Goal: Transaction & Acquisition: Book appointment/travel/reservation

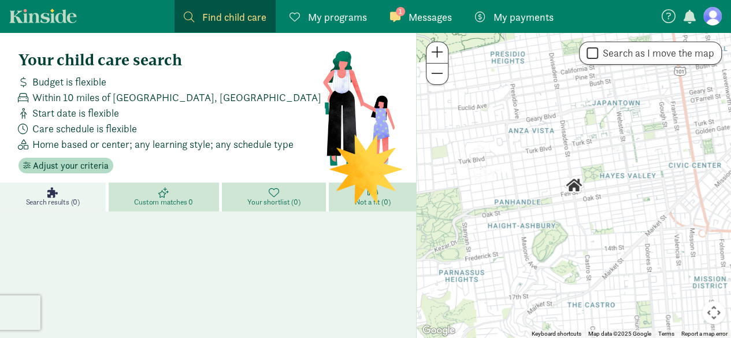
click at [422, 12] on span "Messages" at bounding box center [430, 17] width 43 height 16
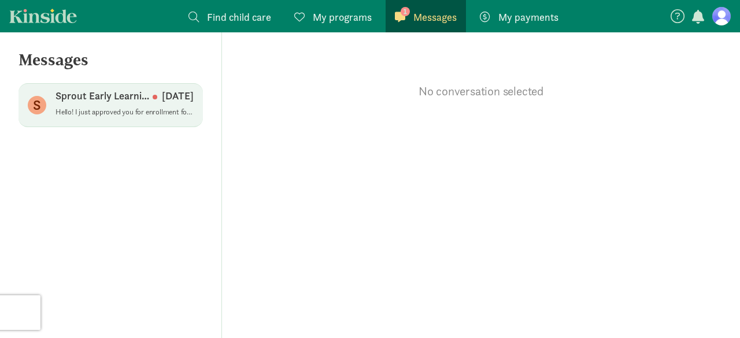
click at [114, 111] on p "Hello! I just approved you for enrollment for the open spot. Feel free to reach…" at bounding box center [124, 112] width 138 height 9
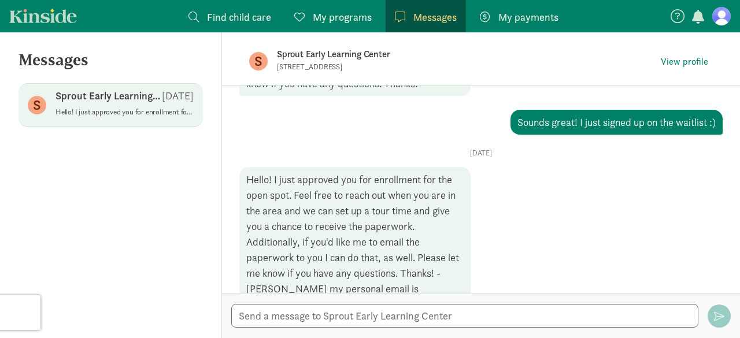
scroll to position [749, 0]
click at [672, 62] on span "View profile" at bounding box center [684, 62] width 47 height 14
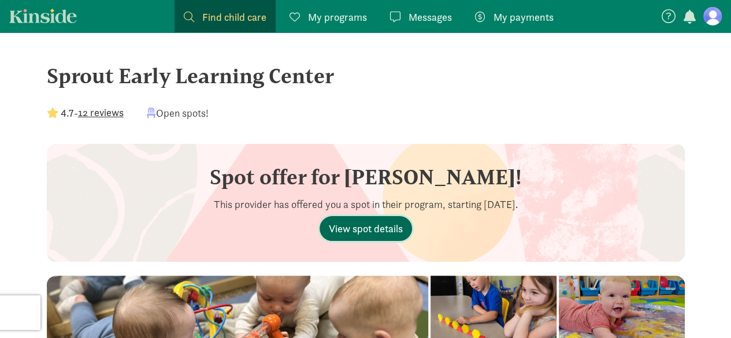
click at [357, 223] on span "View spot details" at bounding box center [366, 229] width 74 height 16
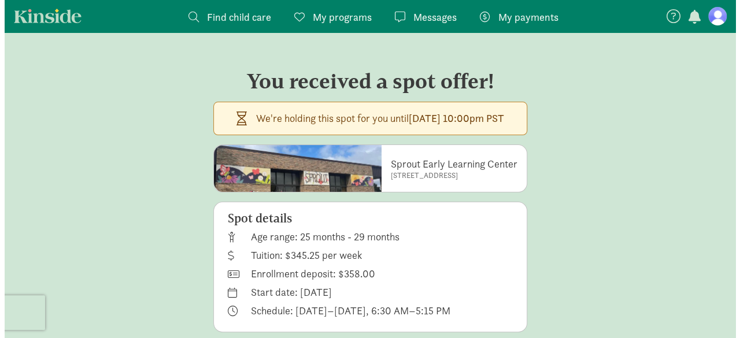
scroll to position [23, 0]
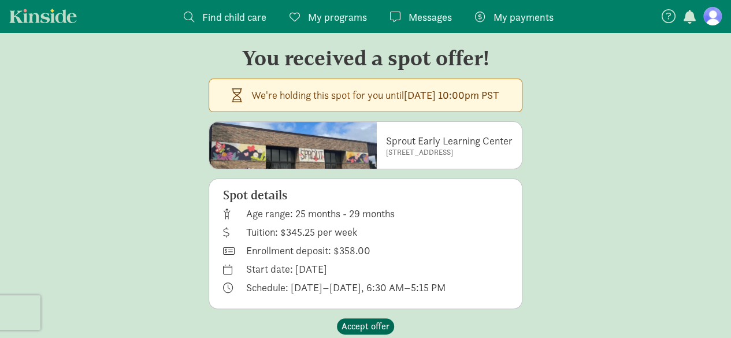
click at [364, 323] on span "Accept offer" at bounding box center [366, 327] width 48 height 14
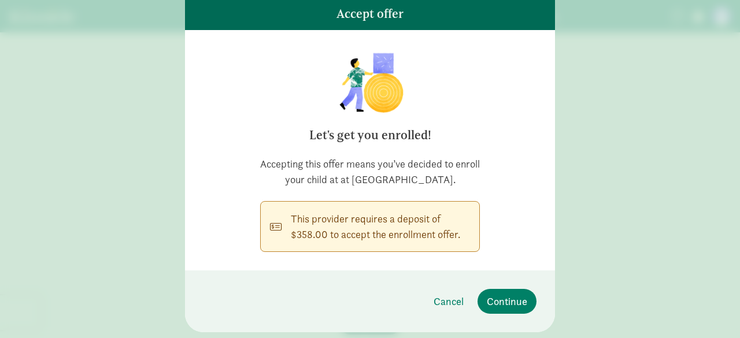
scroll to position [109, 0]
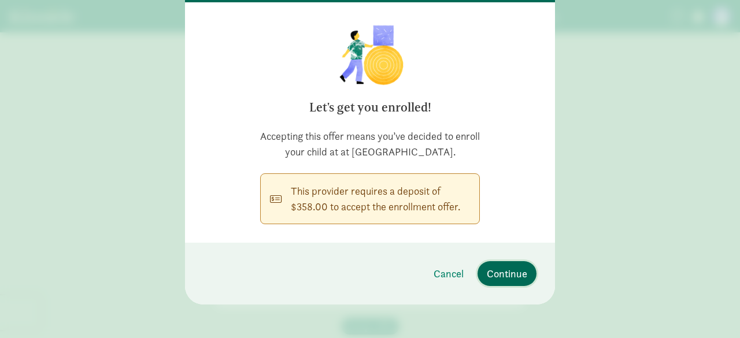
click at [501, 282] on span "Continue" at bounding box center [507, 274] width 40 height 16
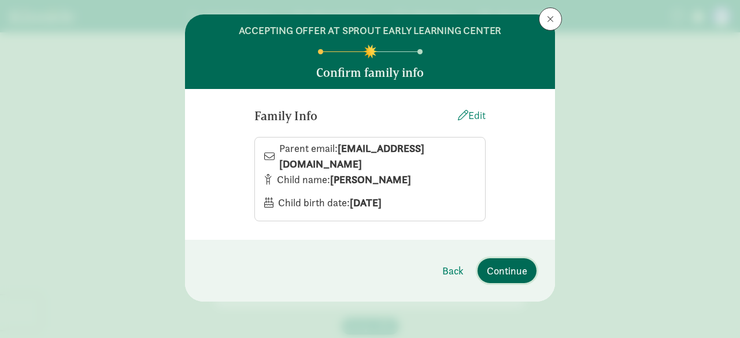
click at [503, 263] on span "Continue" at bounding box center [507, 271] width 40 height 16
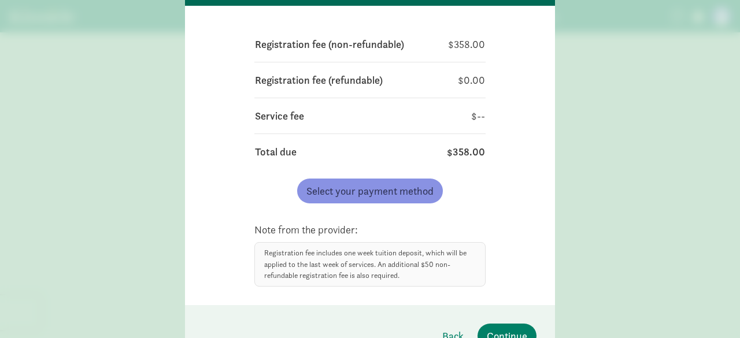
scroll to position [106, 0]
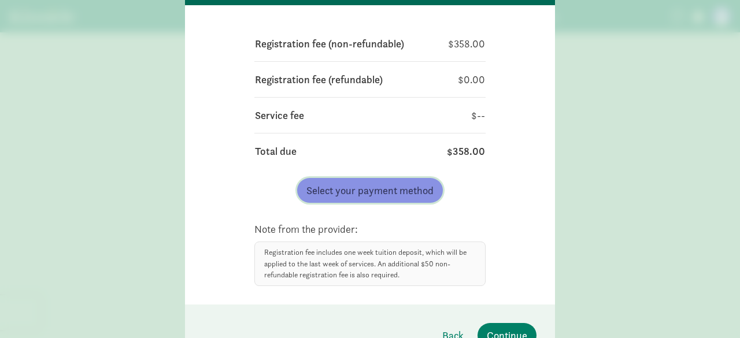
click at [373, 190] on span "Select your payment method" at bounding box center [369, 191] width 127 height 16
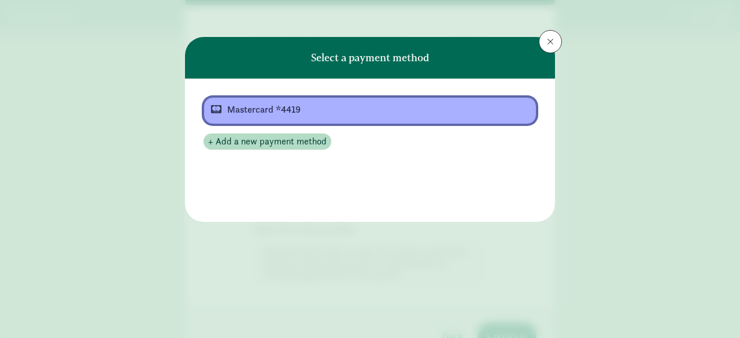
click at [330, 114] on div "Mastercard *4419" at bounding box center [368, 110] width 283 height 14
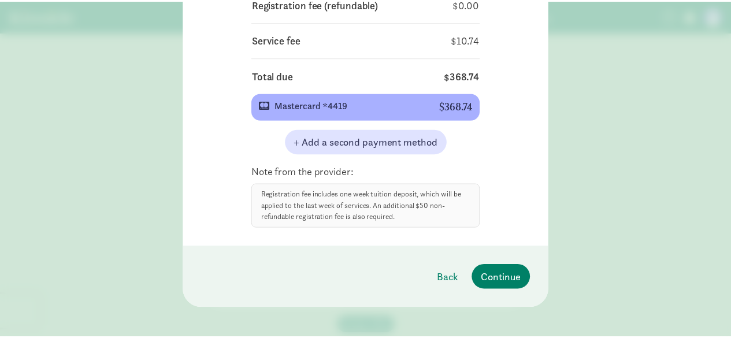
scroll to position [183, 0]
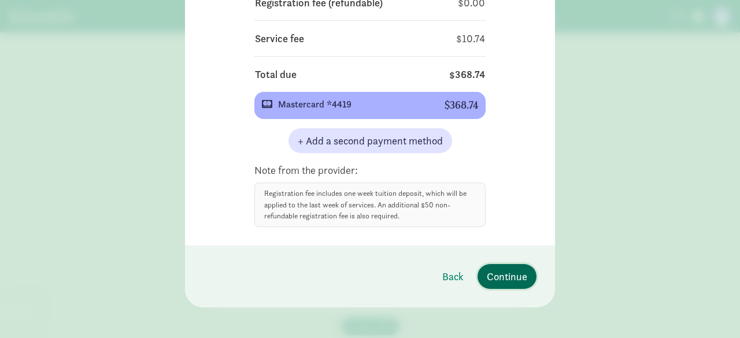
click at [493, 277] on span "Continue" at bounding box center [507, 277] width 40 height 16
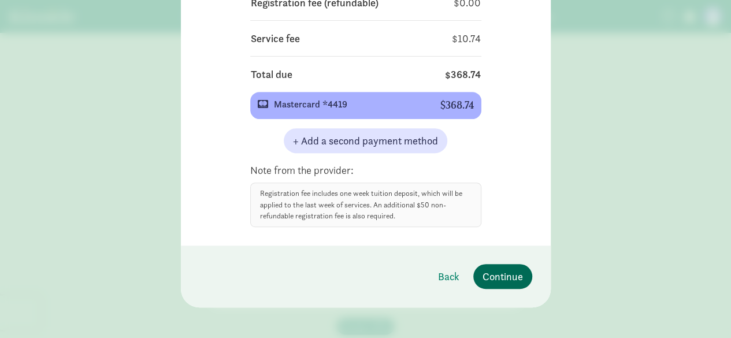
scroll to position [0, 0]
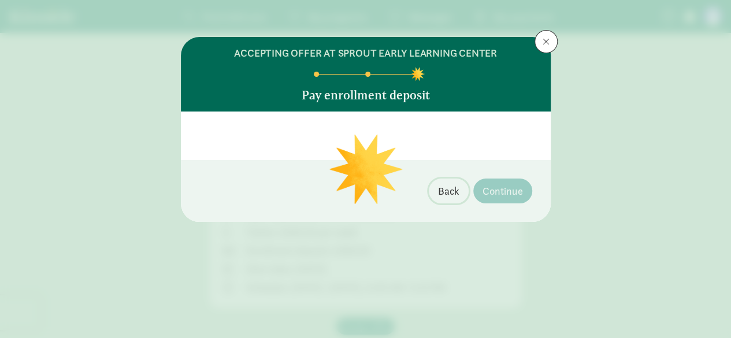
click at [445, 194] on span "Back" at bounding box center [448, 191] width 21 height 16
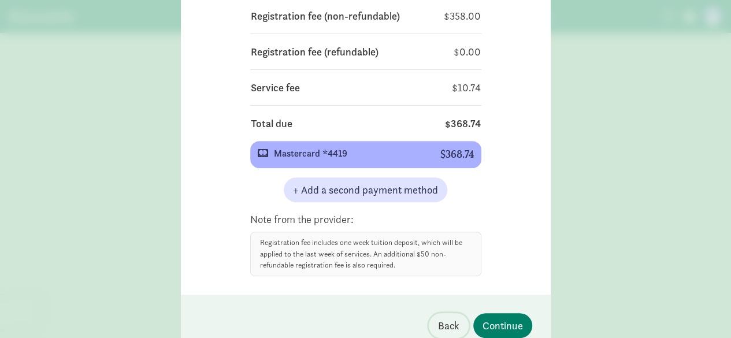
scroll to position [136, 0]
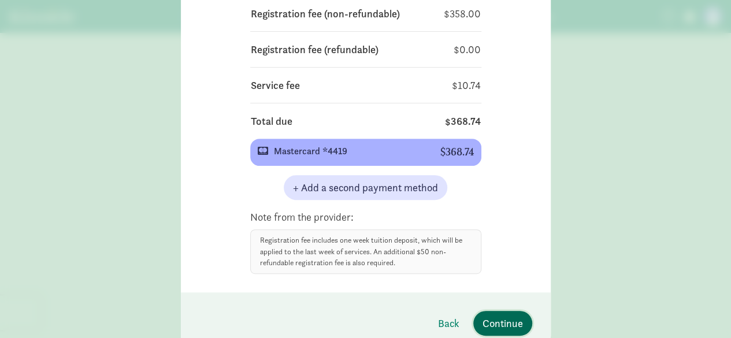
click at [493, 321] on span "Continue" at bounding box center [503, 324] width 40 height 16
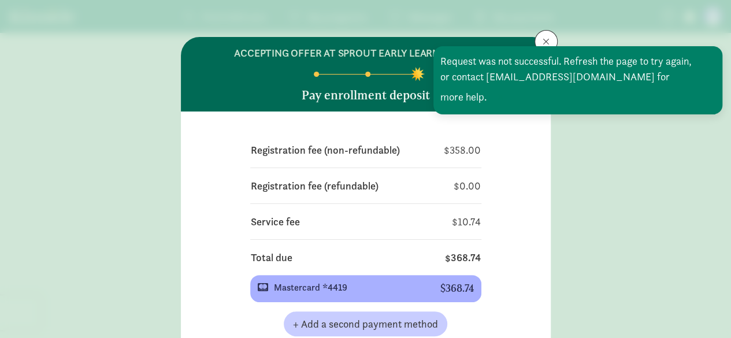
scroll to position [50, 0]
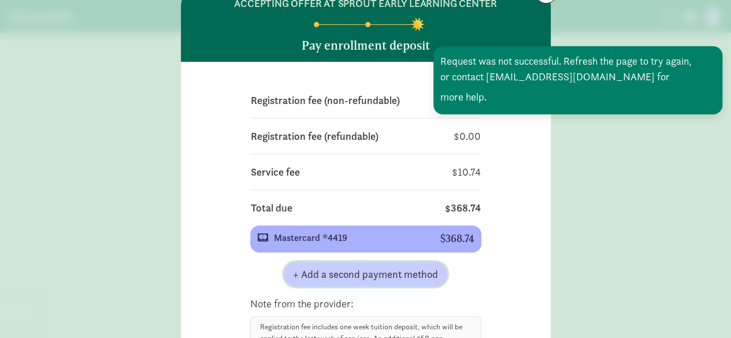
click at [362, 280] on span "+ Add a second payment method" at bounding box center [365, 274] width 145 height 16
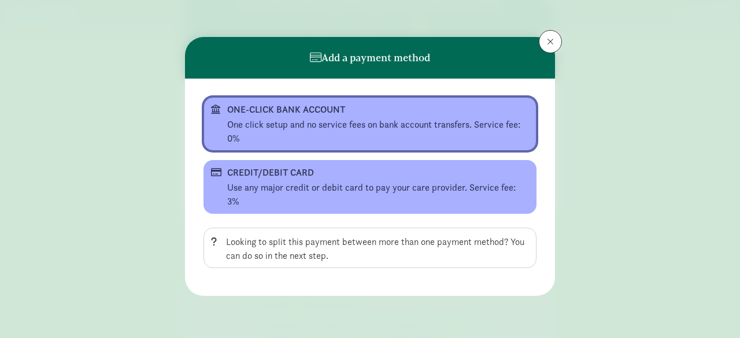
click at [330, 113] on div "ONE-CLICK BANK ACCOUNT" at bounding box center [368, 110] width 283 height 14
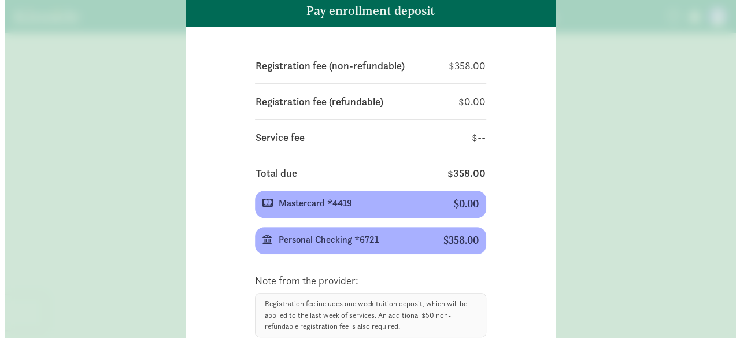
scroll to position [85, 0]
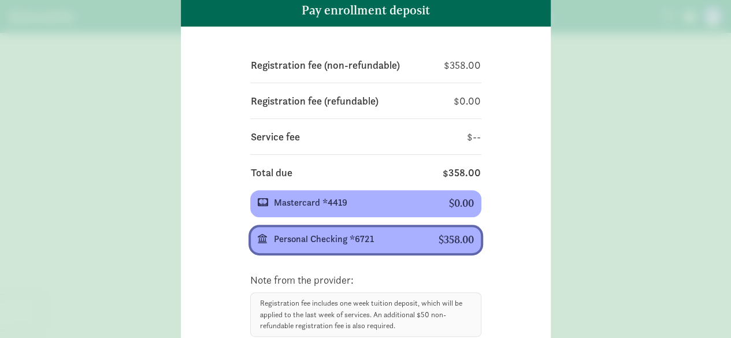
click at [387, 241] on div "Personal Checking *6721" at bounding box center [347, 239] width 146 height 14
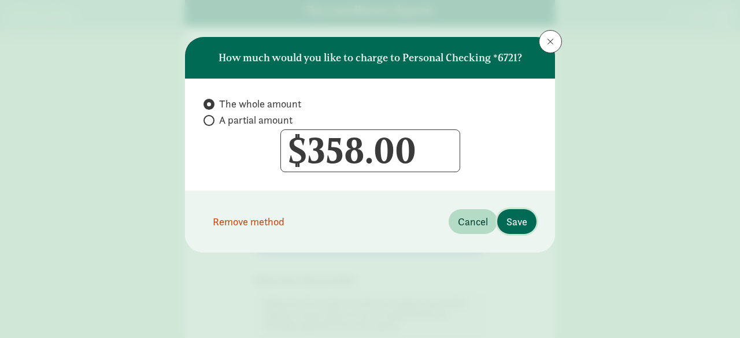
click at [516, 218] on span "Save" at bounding box center [516, 222] width 21 height 16
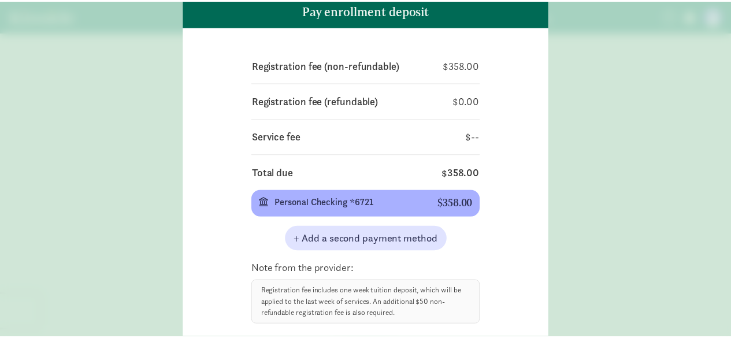
scroll to position [172, 0]
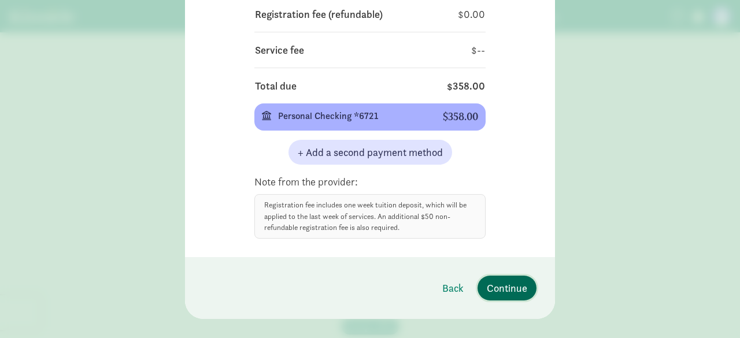
click at [504, 287] on span "Continue" at bounding box center [507, 288] width 40 height 16
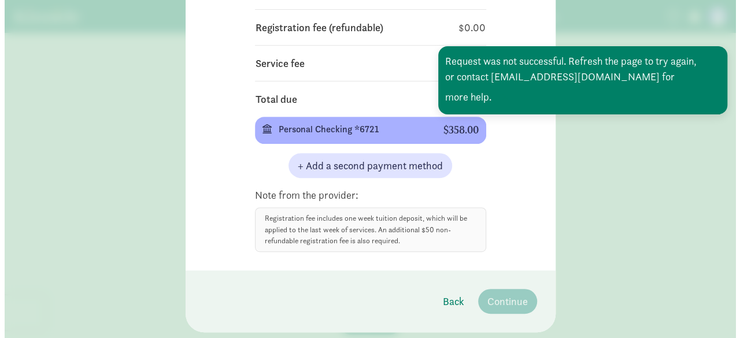
scroll to position [159, 0]
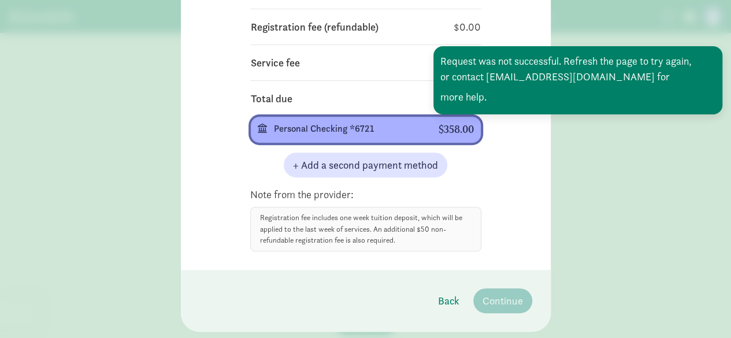
click at [365, 129] on div "Personal Checking *6721" at bounding box center [347, 129] width 146 height 14
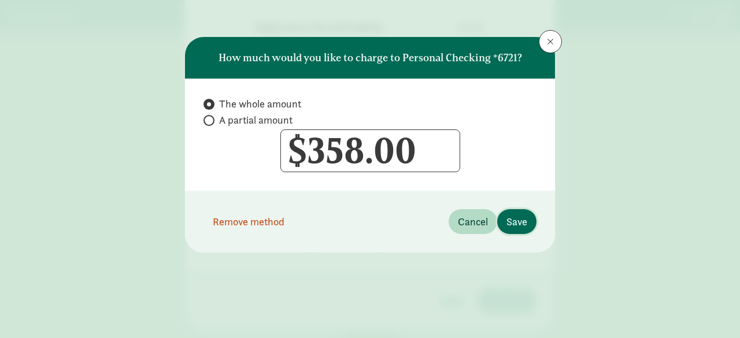
click at [520, 219] on span "Save" at bounding box center [516, 222] width 21 height 16
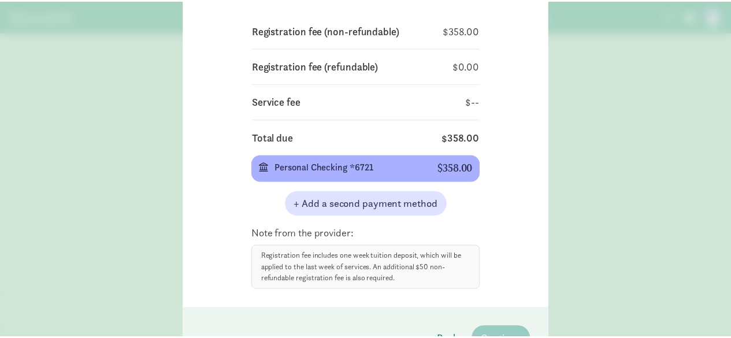
scroll to position [140, 0]
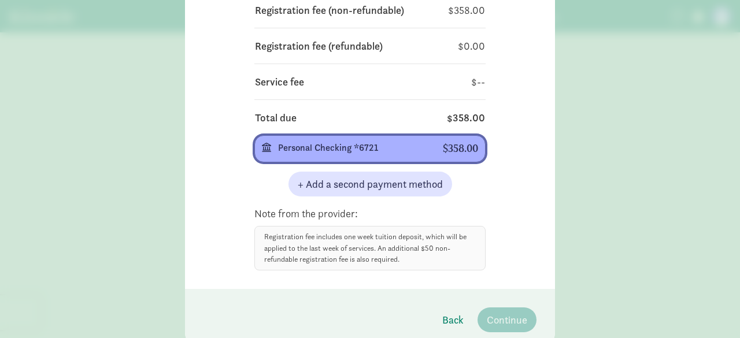
click at [409, 148] on div "Personal Checking *6721" at bounding box center [351, 148] width 146 height 14
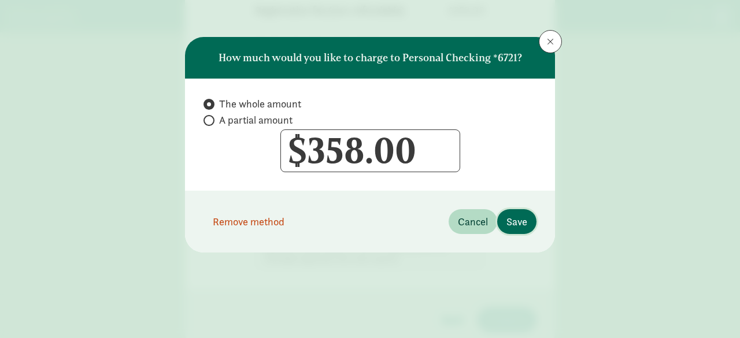
click at [510, 220] on span "Save" at bounding box center [516, 222] width 21 height 16
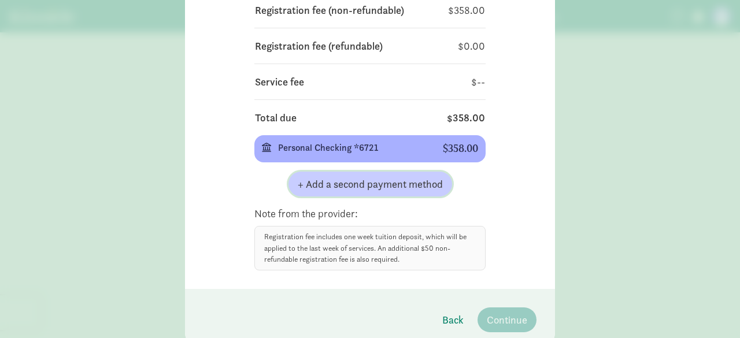
click at [362, 193] on button "+ Add a second payment method" at bounding box center [370, 184] width 164 height 25
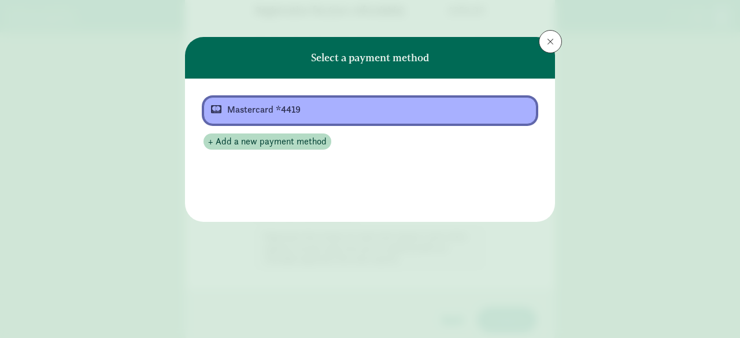
click at [334, 110] on div "Mastercard *4419" at bounding box center [368, 110] width 283 height 14
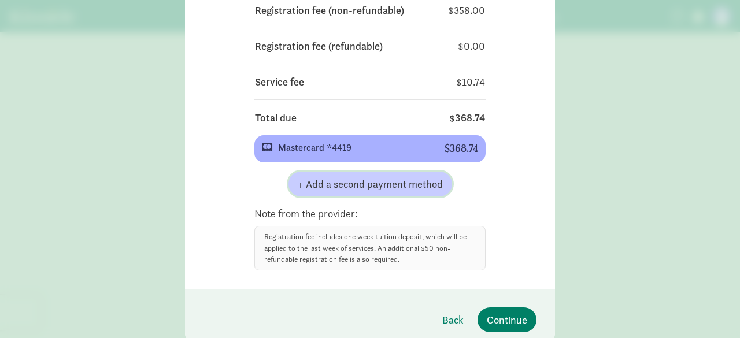
click at [365, 180] on span "+ Add a second payment method" at bounding box center [370, 184] width 145 height 16
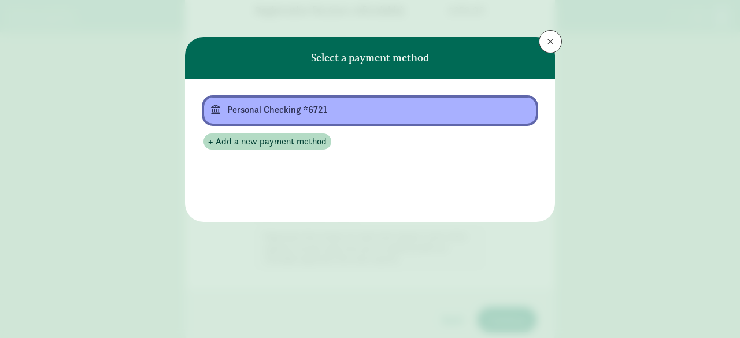
click at [332, 110] on div "Personal Checking *6721" at bounding box center [368, 110] width 283 height 14
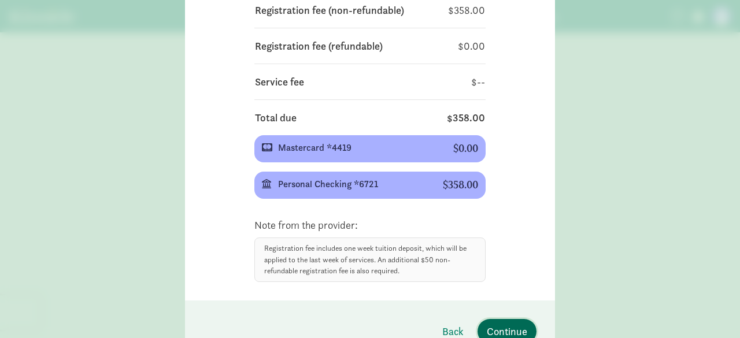
click at [506, 325] on span "Continue" at bounding box center [507, 332] width 40 height 16
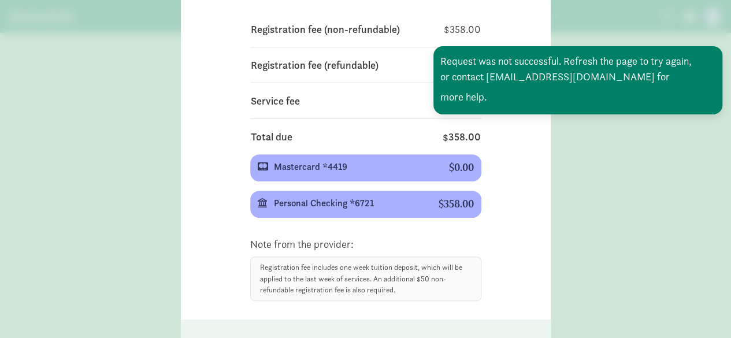
scroll to position [121, 0]
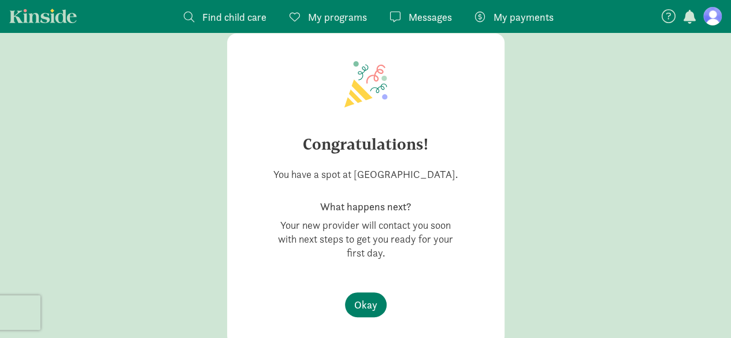
scroll to position [66, 0]
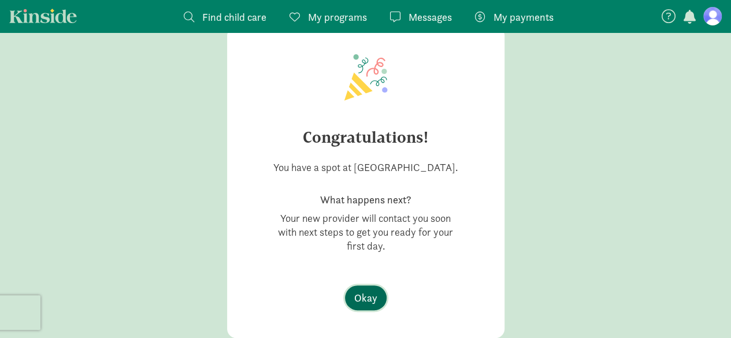
click at [371, 294] on span "Okay" at bounding box center [365, 298] width 23 height 16
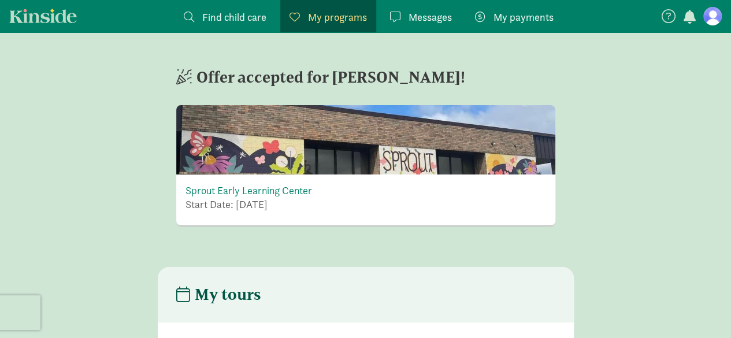
scroll to position [5, 0]
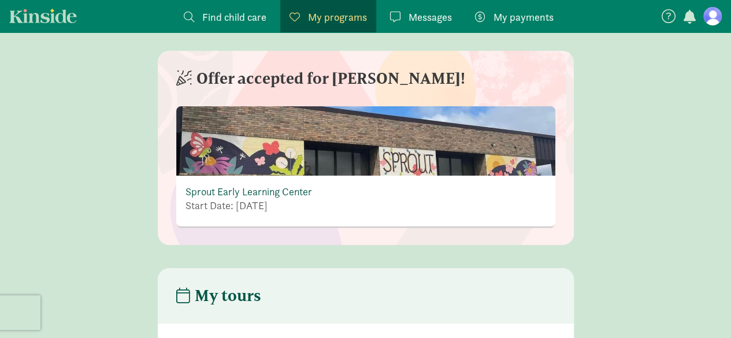
click at [231, 189] on link "Sprout Early Learning Center" at bounding box center [249, 191] width 127 height 13
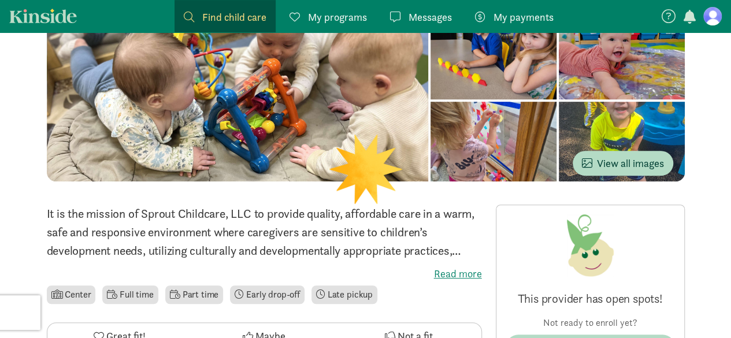
scroll to position [256, 0]
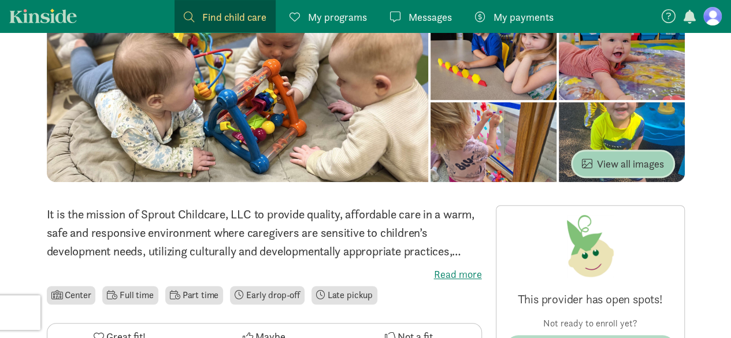
click at [607, 159] on span "View all images" at bounding box center [623, 164] width 82 height 16
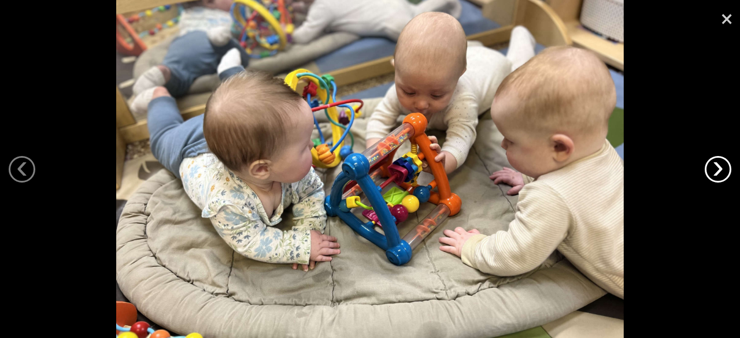
click at [713, 171] on link "›" at bounding box center [718, 169] width 27 height 27
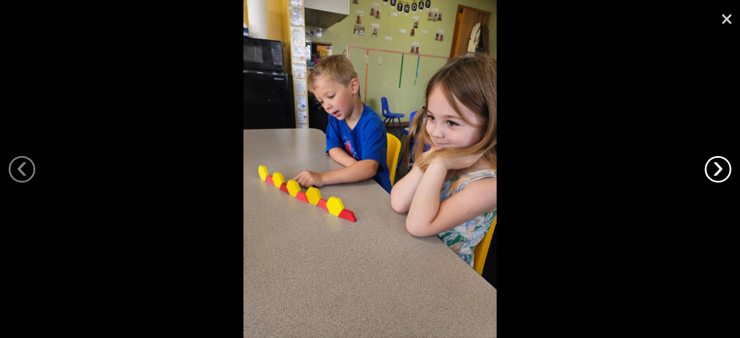
click at [713, 171] on link "›" at bounding box center [718, 169] width 27 height 27
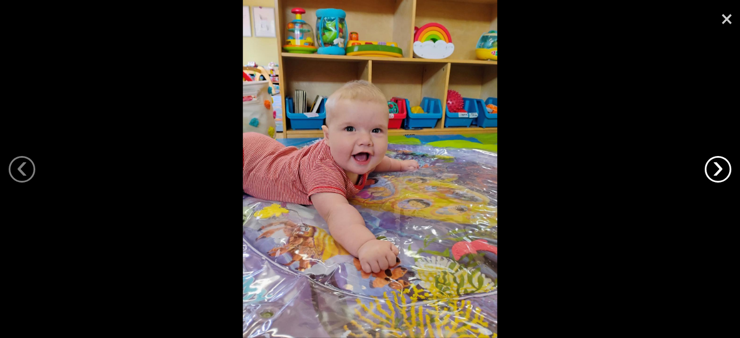
click at [713, 171] on link "›" at bounding box center [718, 169] width 27 height 27
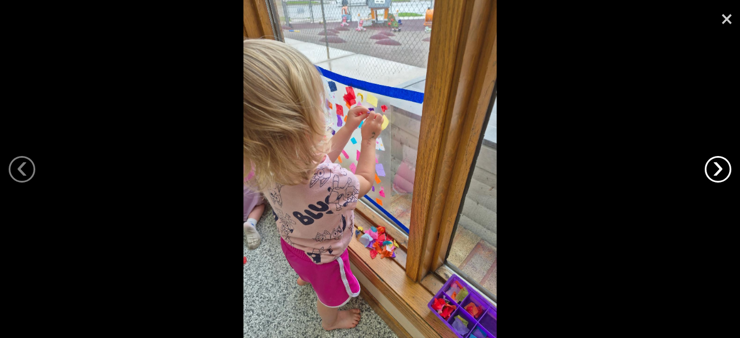
click at [713, 171] on link "›" at bounding box center [718, 169] width 27 height 27
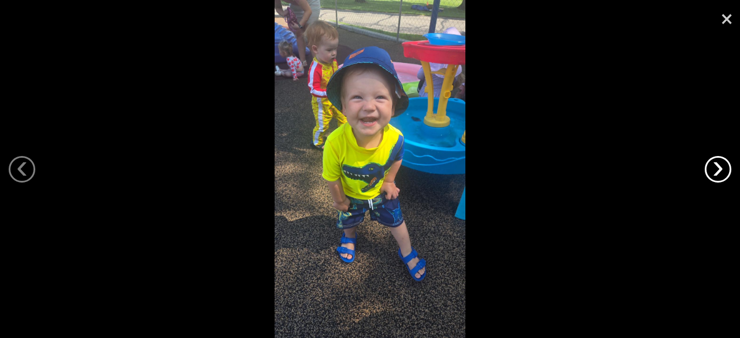
click at [713, 171] on link "›" at bounding box center [718, 169] width 27 height 27
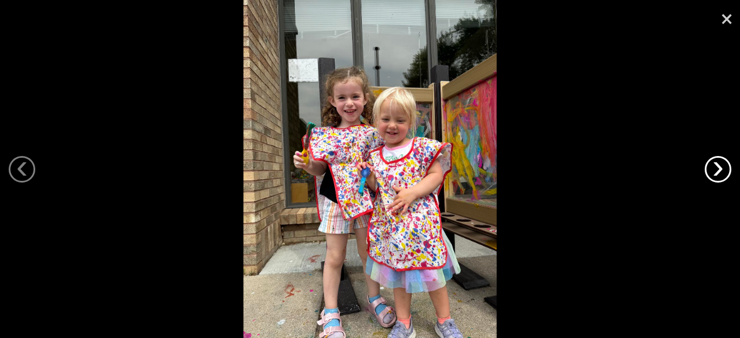
click at [713, 171] on link "›" at bounding box center [718, 169] width 27 height 27
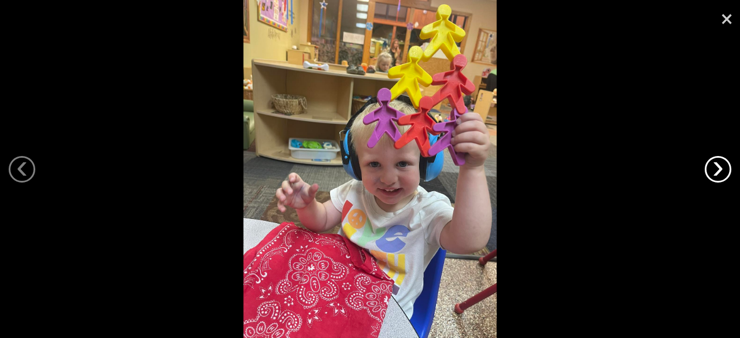
click at [713, 171] on link "›" at bounding box center [718, 169] width 27 height 27
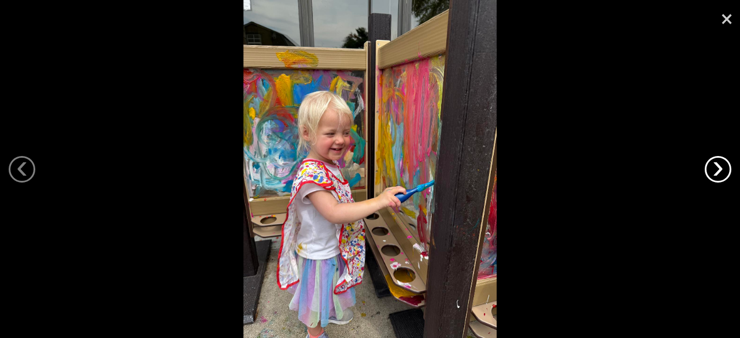
click at [713, 171] on link "›" at bounding box center [718, 169] width 27 height 27
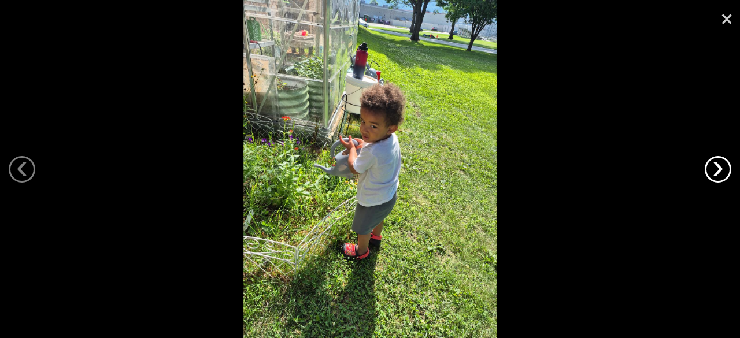
click at [713, 171] on link "›" at bounding box center [718, 169] width 27 height 27
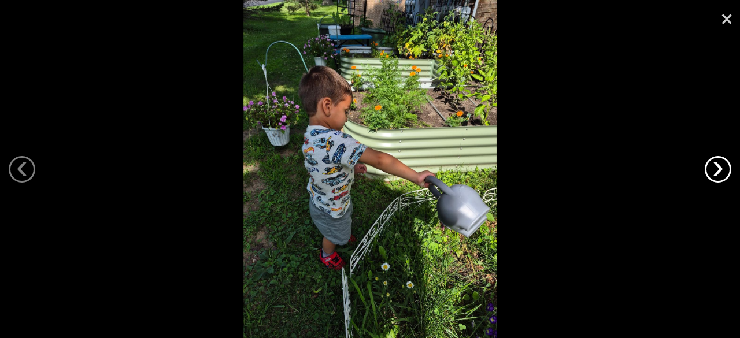
click at [713, 171] on link "›" at bounding box center [718, 169] width 27 height 27
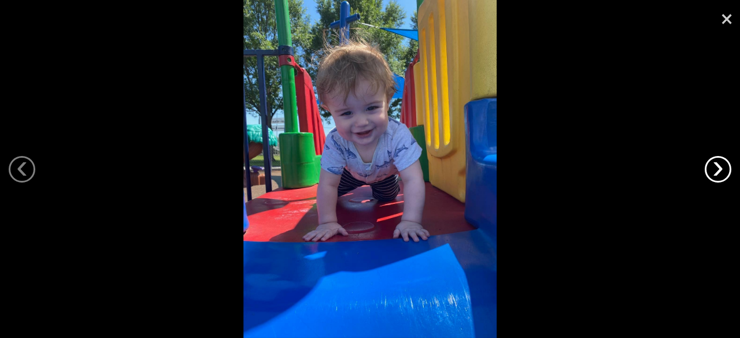
click at [713, 171] on link "›" at bounding box center [718, 169] width 27 height 27
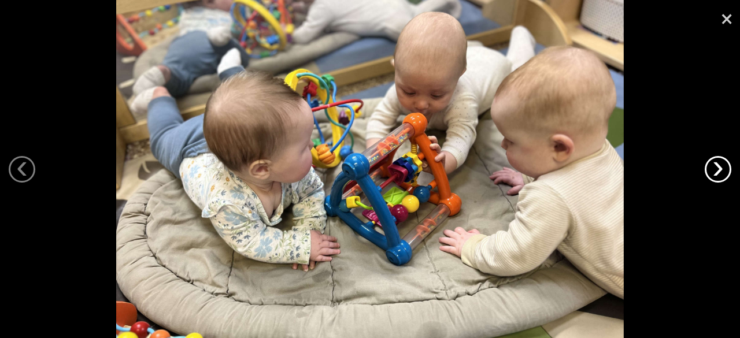
click at [713, 171] on link "›" at bounding box center [718, 169] width 27 height 27
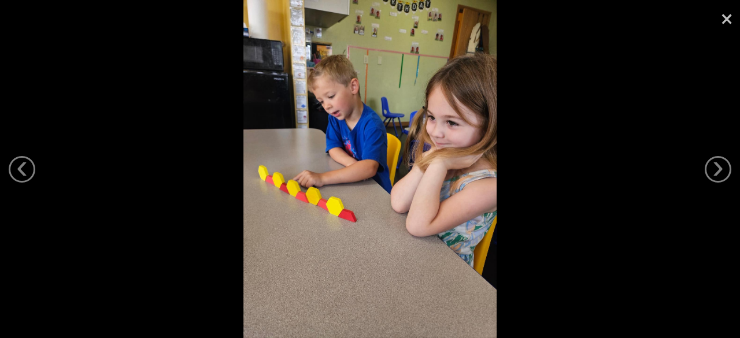
click at [726, 18] on link "×" at bounding box center [726, 17] width 27 height 35
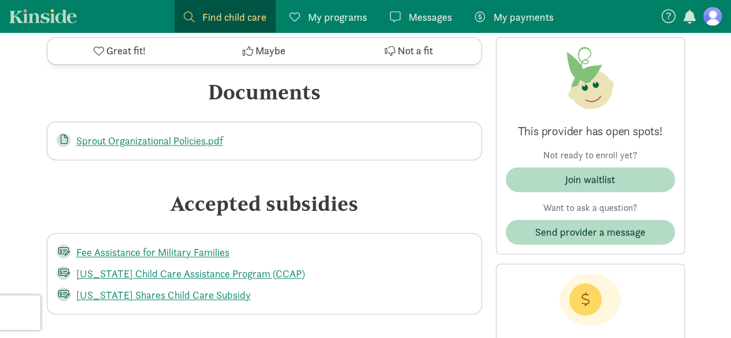
scroll to position [2917, 0]
click at [156, 135] on link "Sprout Organizational Policies.pdf" at bounding box center [149, 141] width 147 height 13
